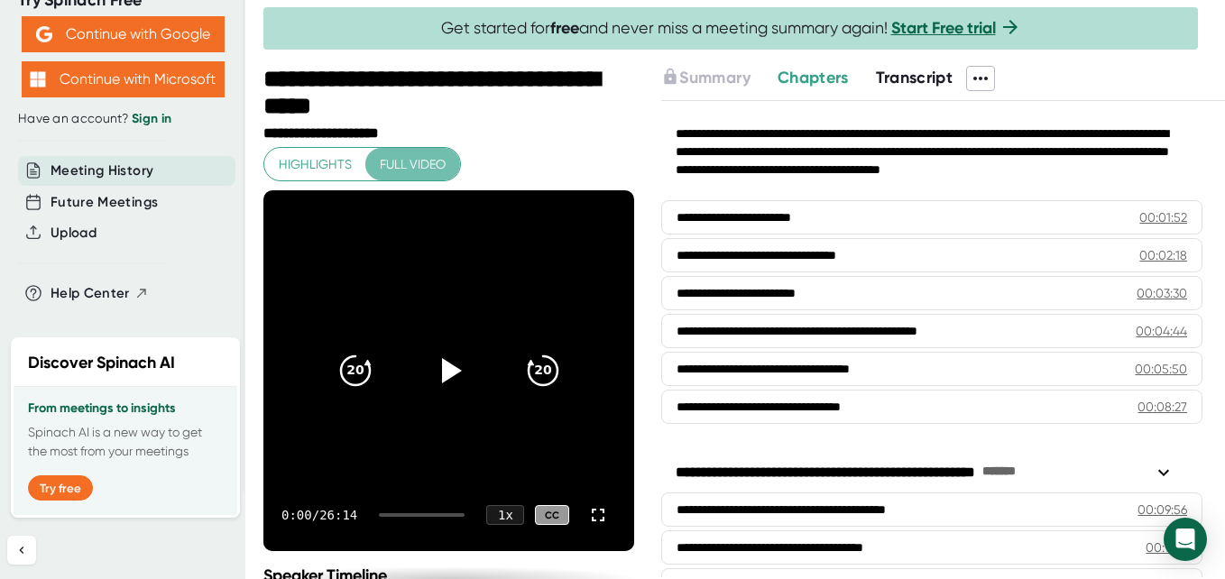
click at [420, 162] on span "Full video" at bounding box center [413, 164] width 66 height 23
click at [402, 164] on span "Full video" at bounding box center [413, 164] width 66 height 23
drag, startPoint x: 401, startPoint y: 165, endPoint x: 305, endPoint y: 162, distance: 95.7
click at [305, 162] on div "Highlights Full video" at bounding box center [362, 164] width 198 height 35
click at [385, 153] on span "Full video" at bounding box center [413, 164] width 66 height 23
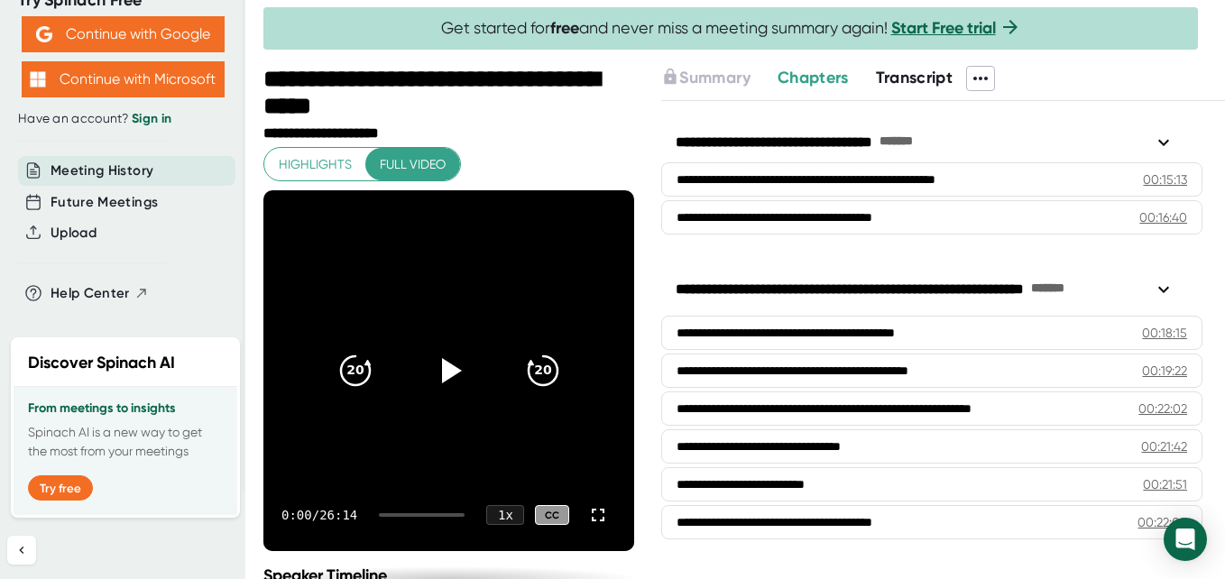
scroll to position [935, 0]
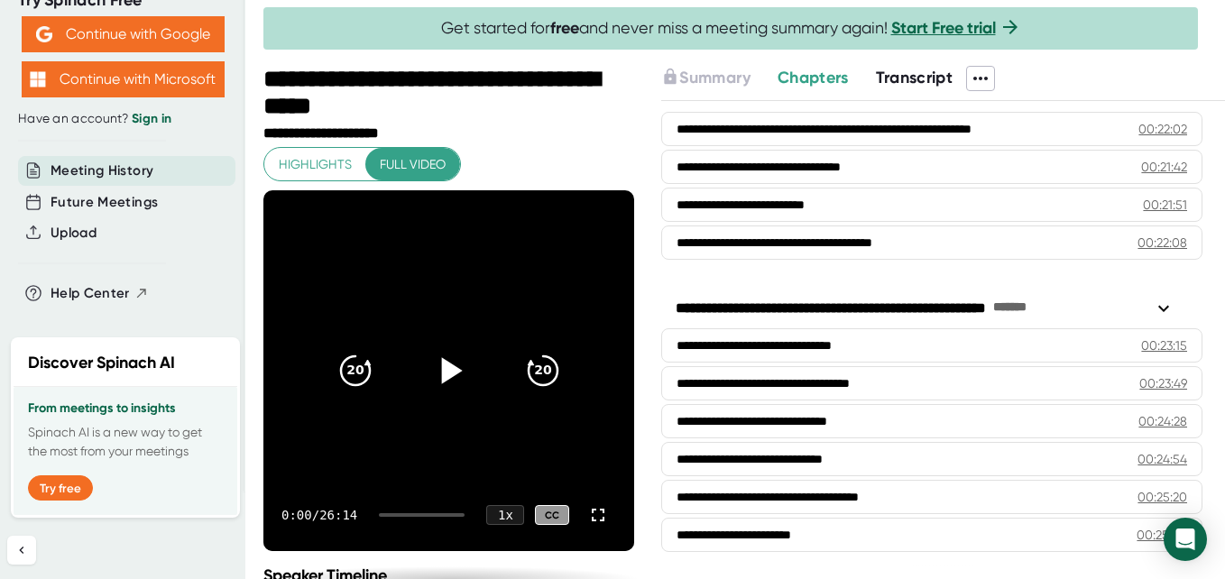
click at [437, 355] on icon at bounding box center [449, 370] width 45 height 45
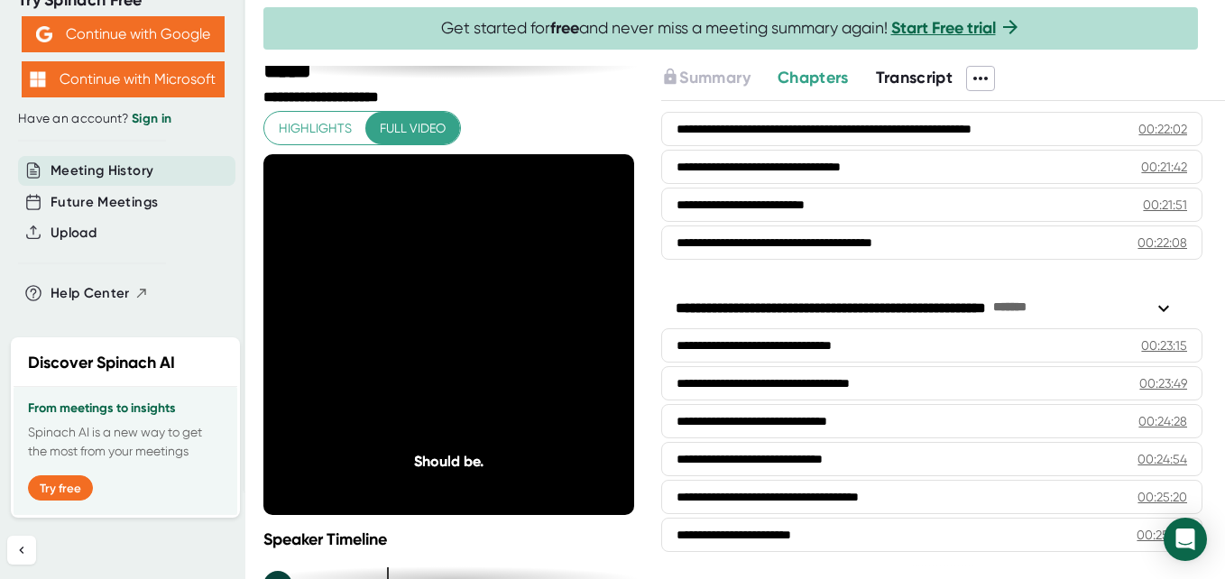
scroll to position [0, 0]
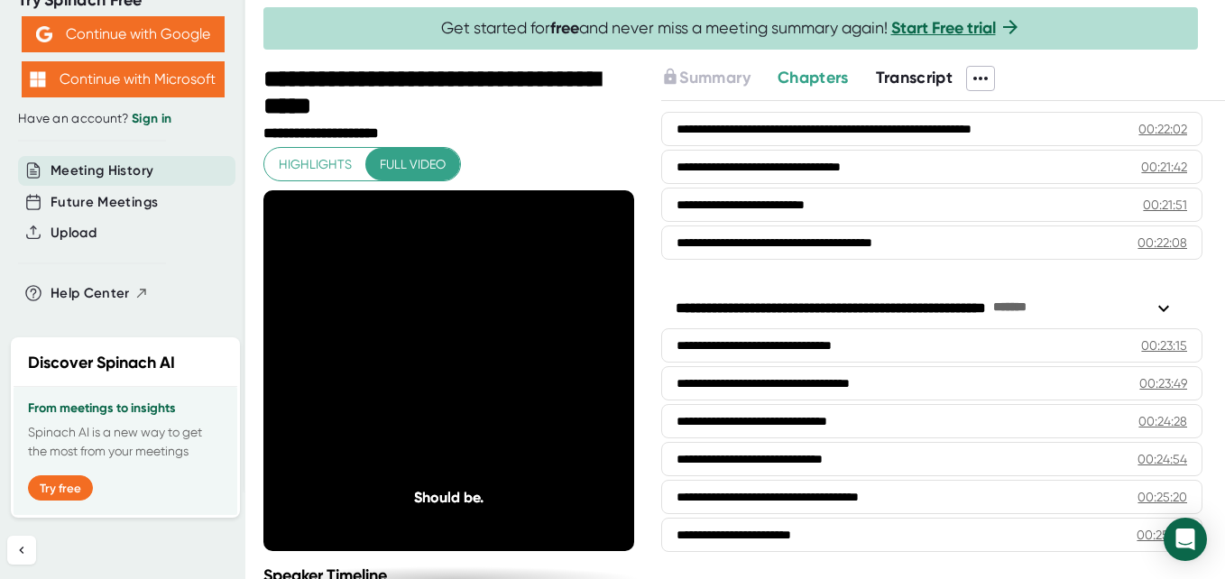
click at [557, 125] on div "**********" at bounding box center [450, 133] width 375 height 17
